Goal: Task Accomplishment & Management: Complete application form

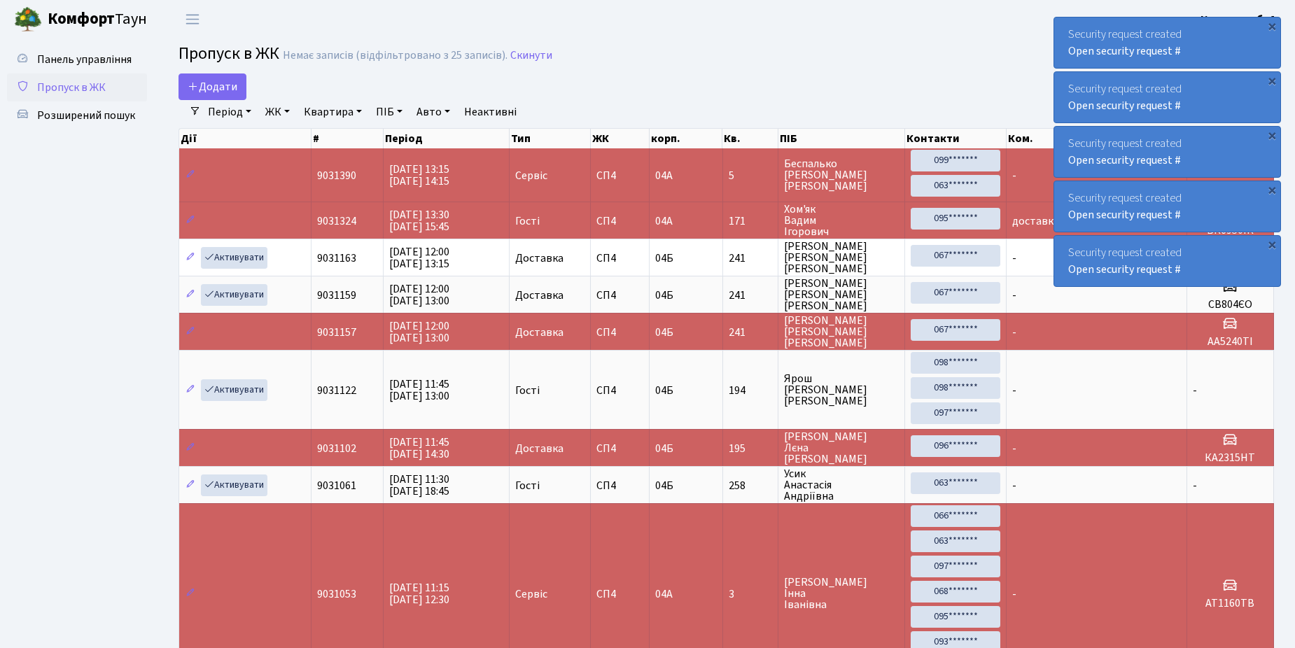
select select "25"
click at [114, 83] on link "Пропуск в ЖК" at bounding box center [77, 87] width 140 height 28
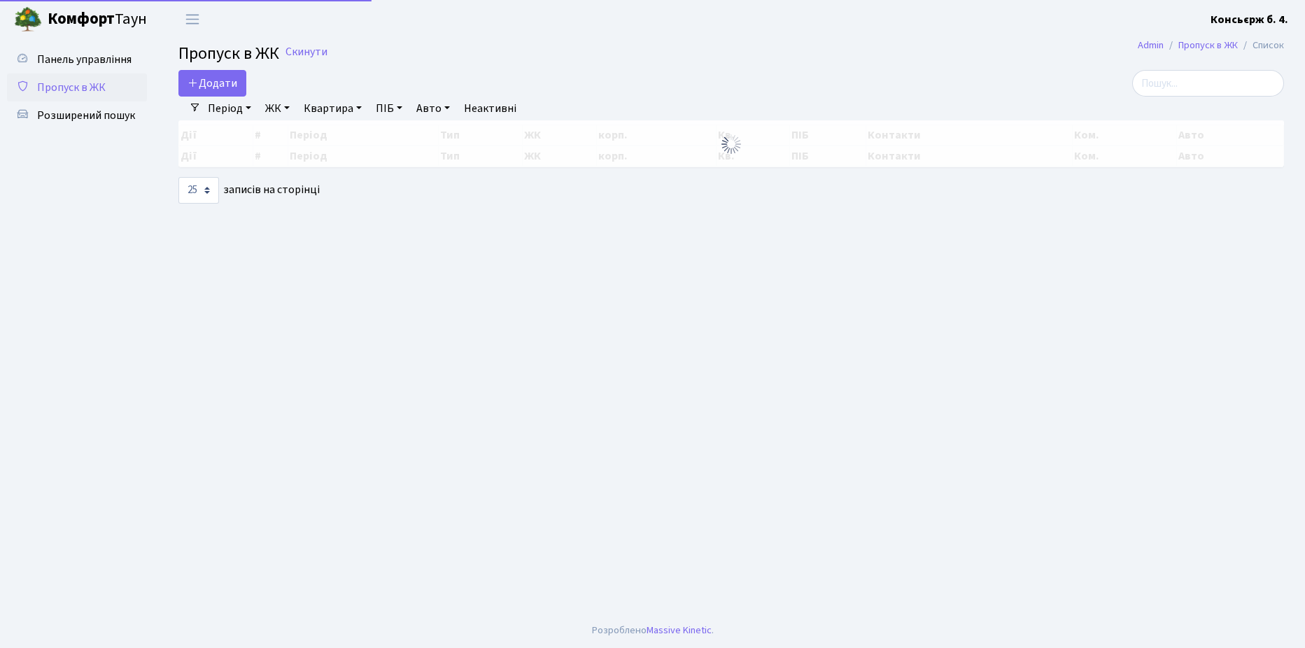
select select "25"
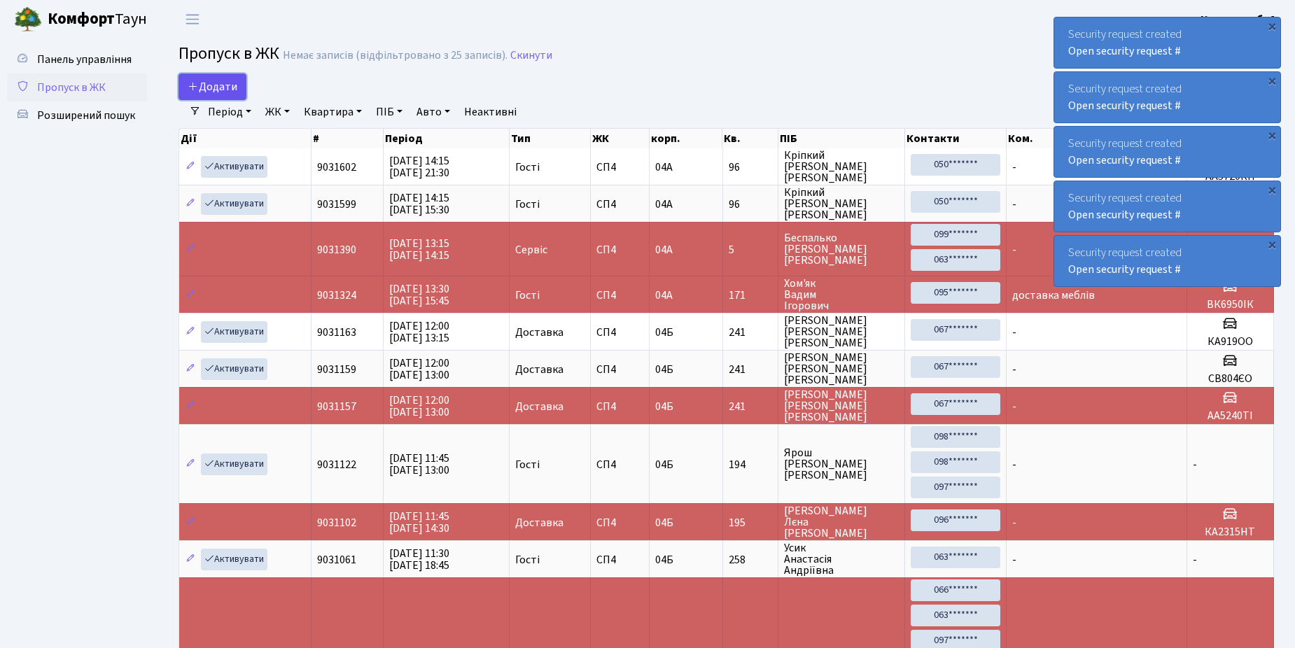
click at [216, 92] on span "Додати" at bounding box center [213, 86] width 50 height 15
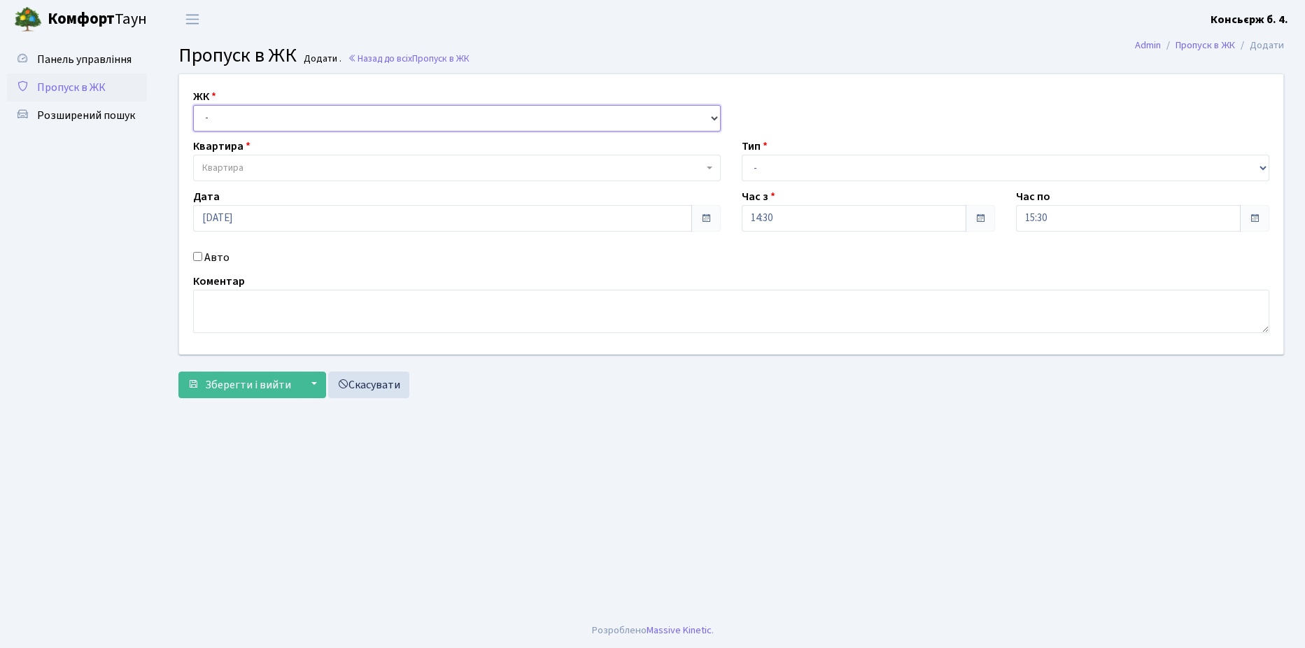
click at [264, 124] on select "- СП4, Столичне шосе, 5" at bounding box center [457, 118] width 528 height 27
select select "325"
click at [193, 105] on select "- СП4, Столичне шосе, 5" at bounding box center [457, 118] width 528 height 27
select select
click at [265, 173] on span "Квартира" at bounding box center [452, 168] width 501 height 14
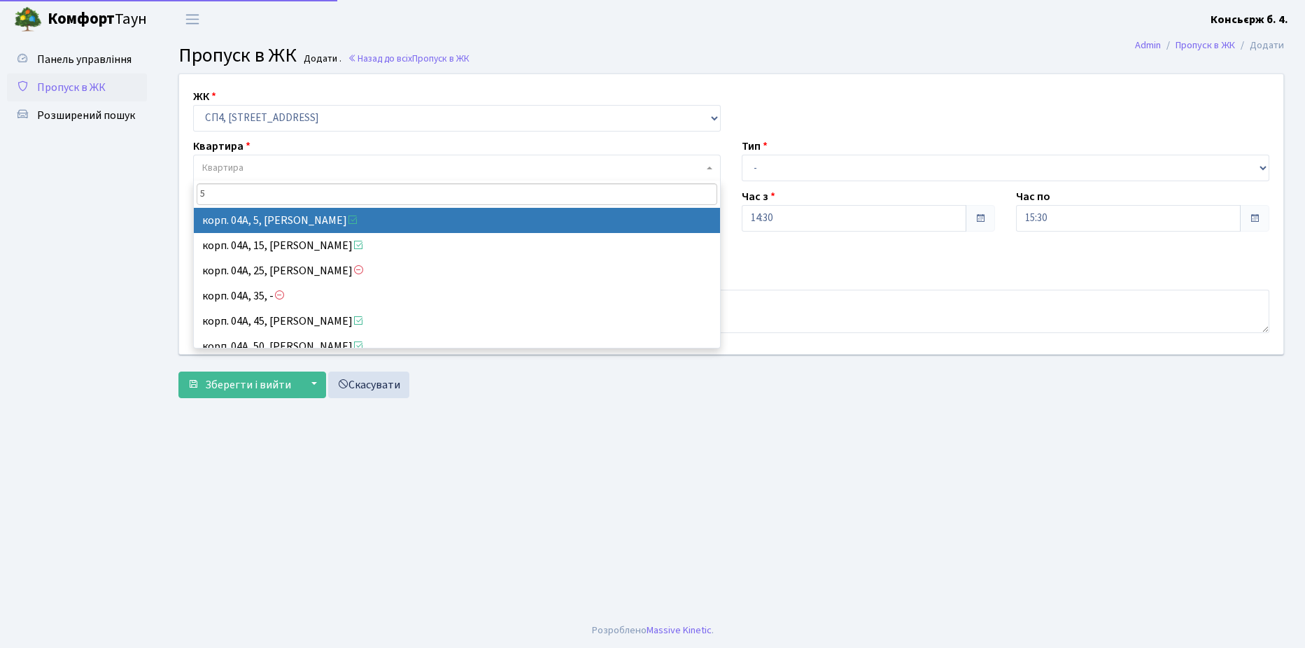
type input "5"
select select "21033"
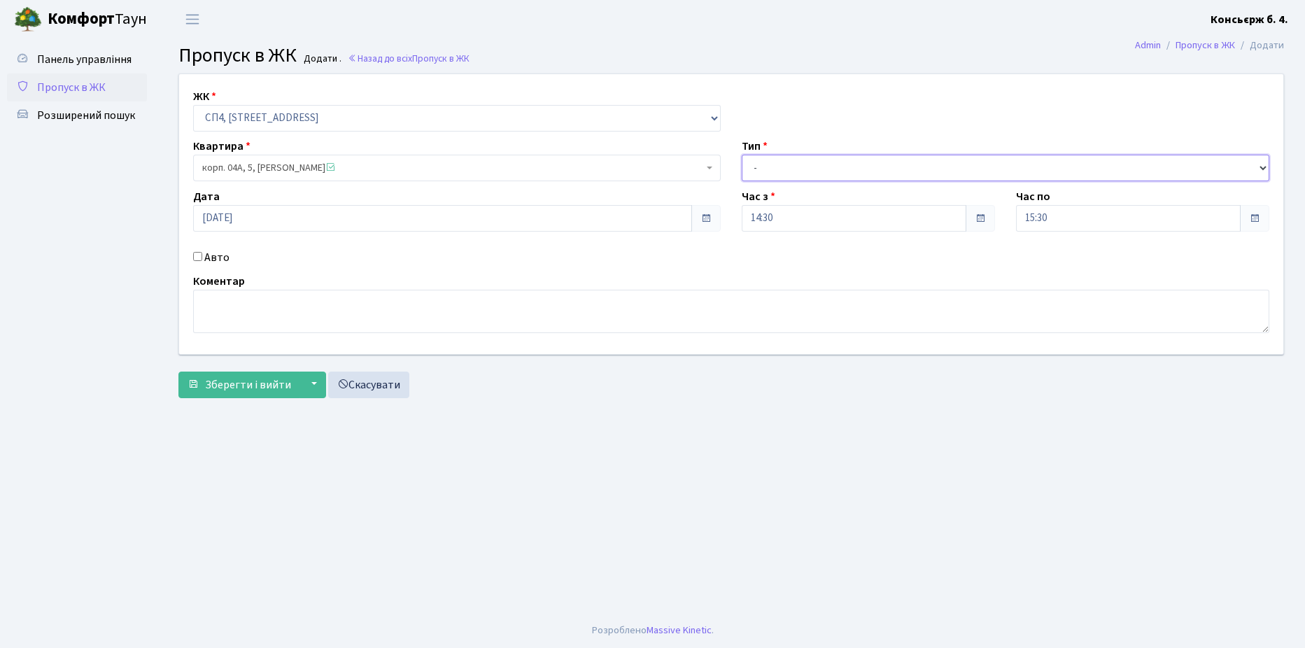
click at [782, 175] on select "- Доставка Таксі Гості Сервіс" at bounding box center [1006, 168] width 528 height 27
select select "1"
click at [742, 155] on select "- Доставка Таксі Гості Сервіс" at bounding box center [1006, 168] width 528 height 27
click at [195, 250] on div "Авто" at bounding box center [457, 257] width 549 height 17
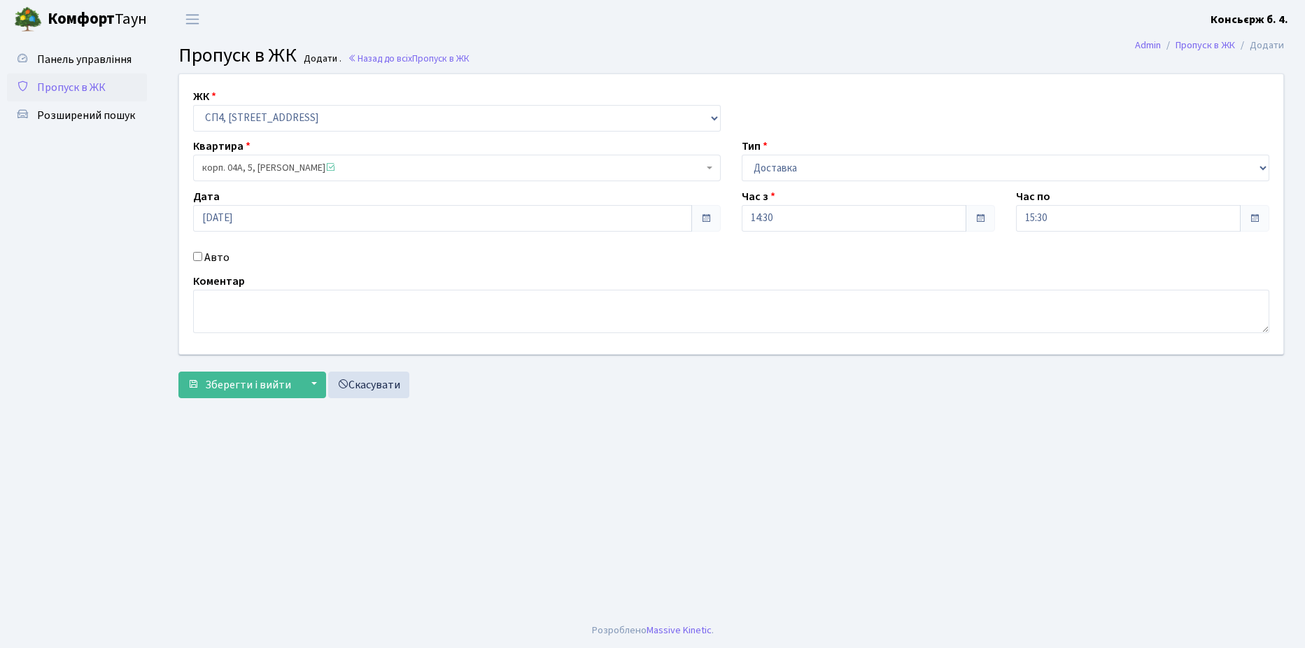
click at [197, 258] on input "Авто" at bounding box center [197, 256] width 9 height 9
checkbox input "true"
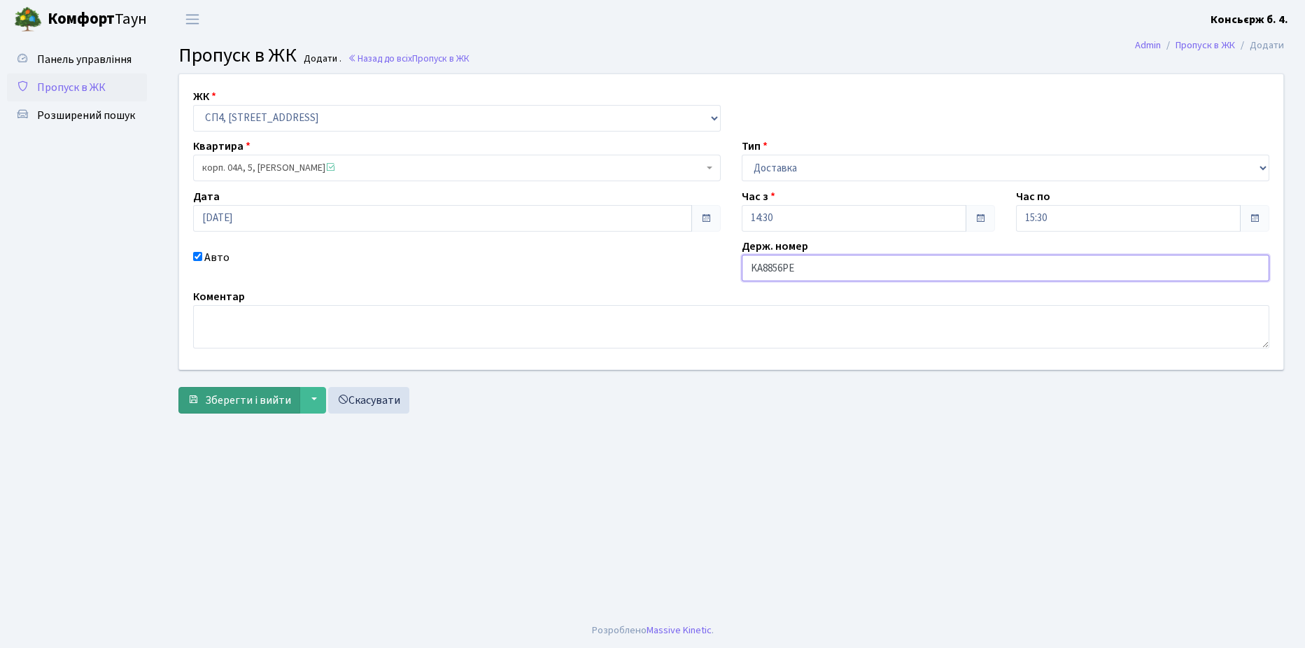
type input "KA8856PE"
click at [274, 400] on span "Зберегти і вийти" at bounding box center [248, 400] width 86 height 15
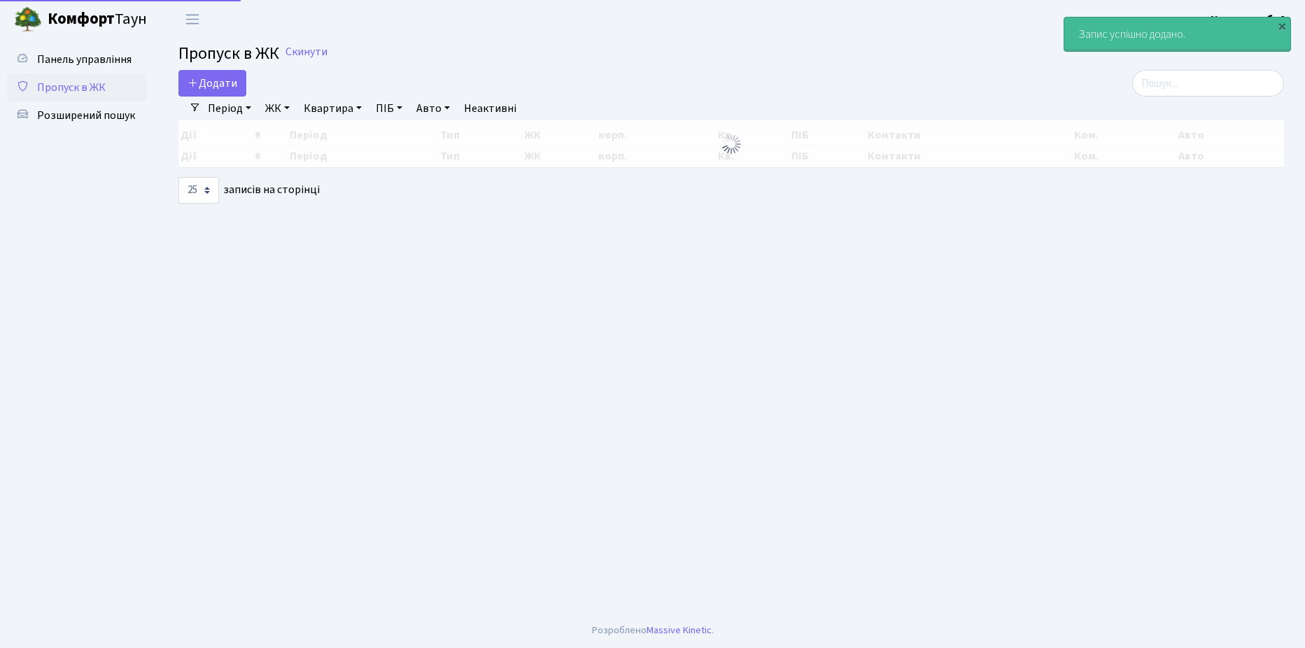
select select "25"
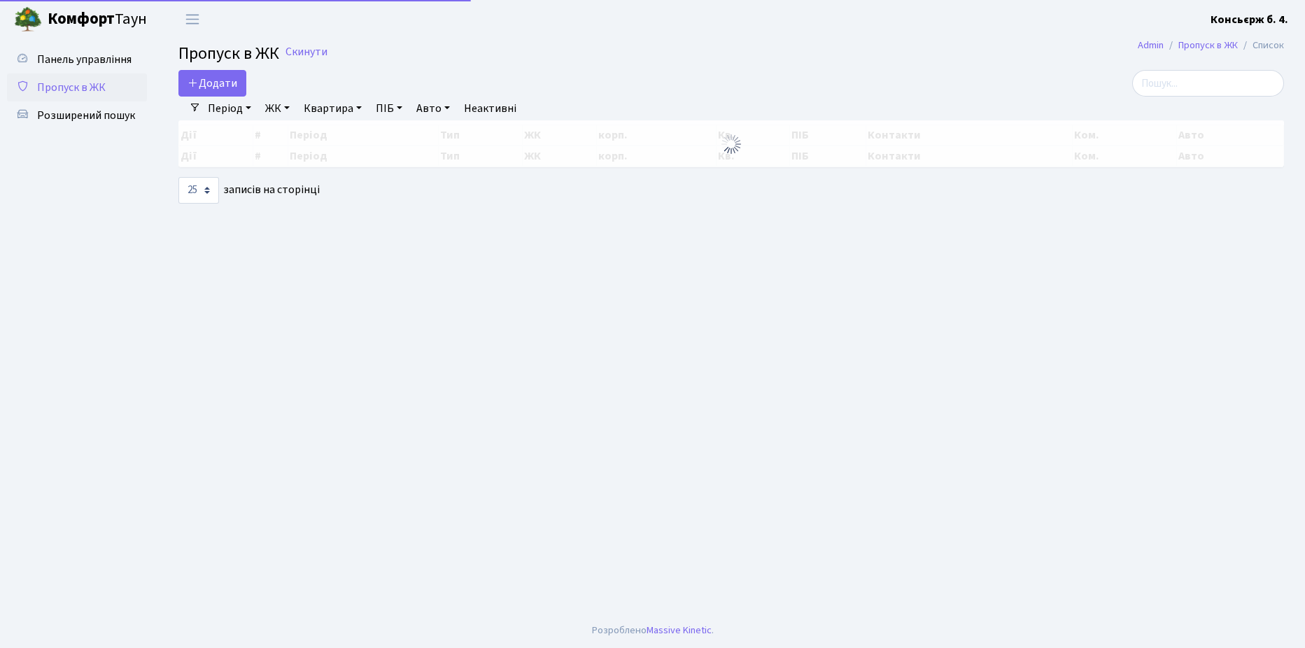
select select "25"
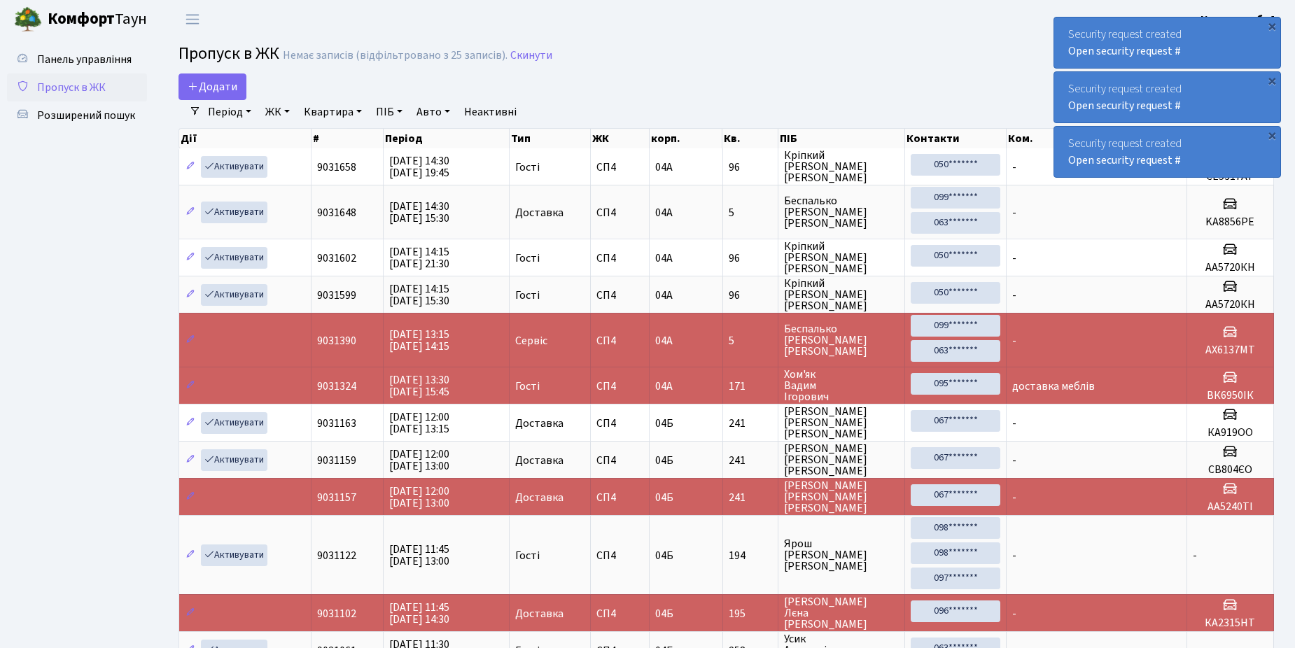
click at [102, 90] on span "Пропуск в ЖК" at bounding box center [71, 87] width 69 height 15
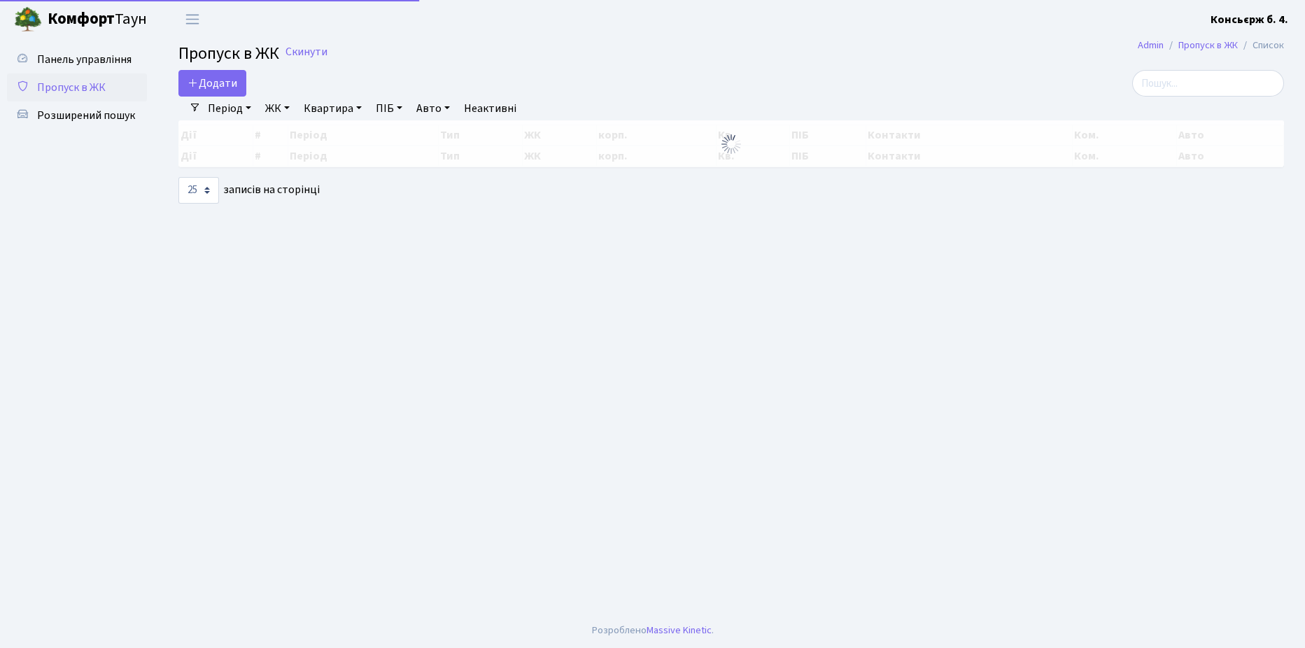
select select "25"
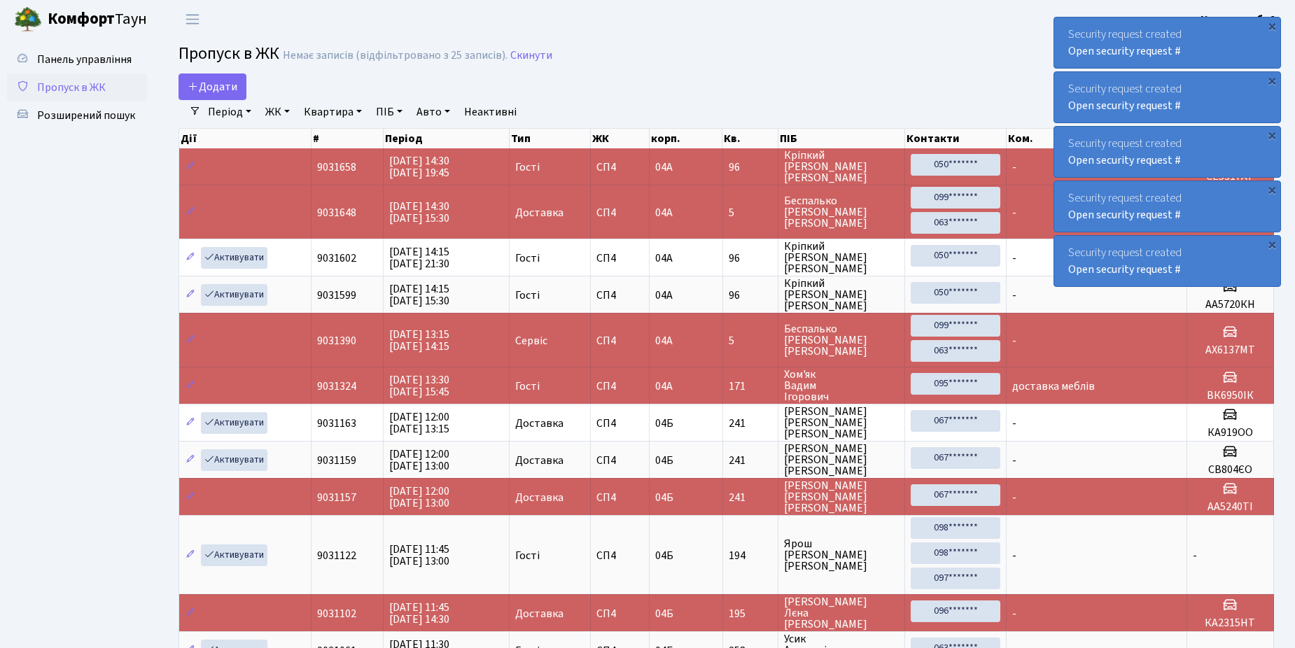
click at [87, 92] on span "Пропуск в ЖК" at bounding box center [71, 87] width 69 height 15
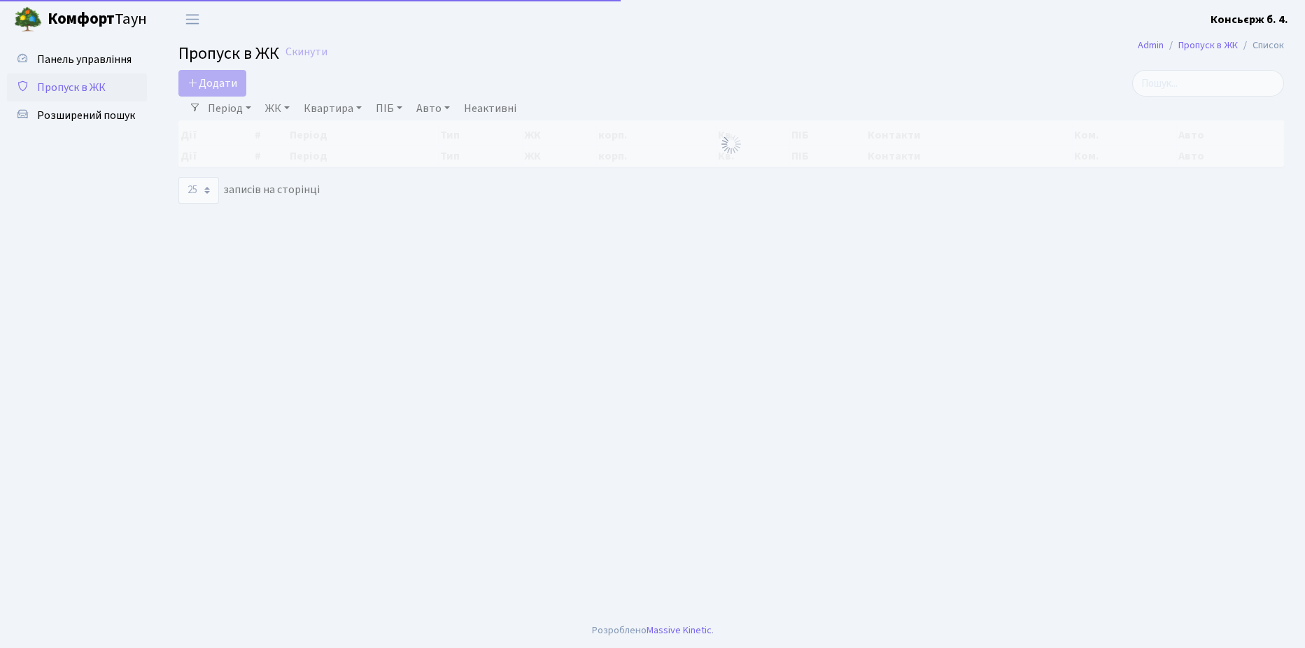
select select "25"
